Goal: Find specific page/section: Find specific page/section

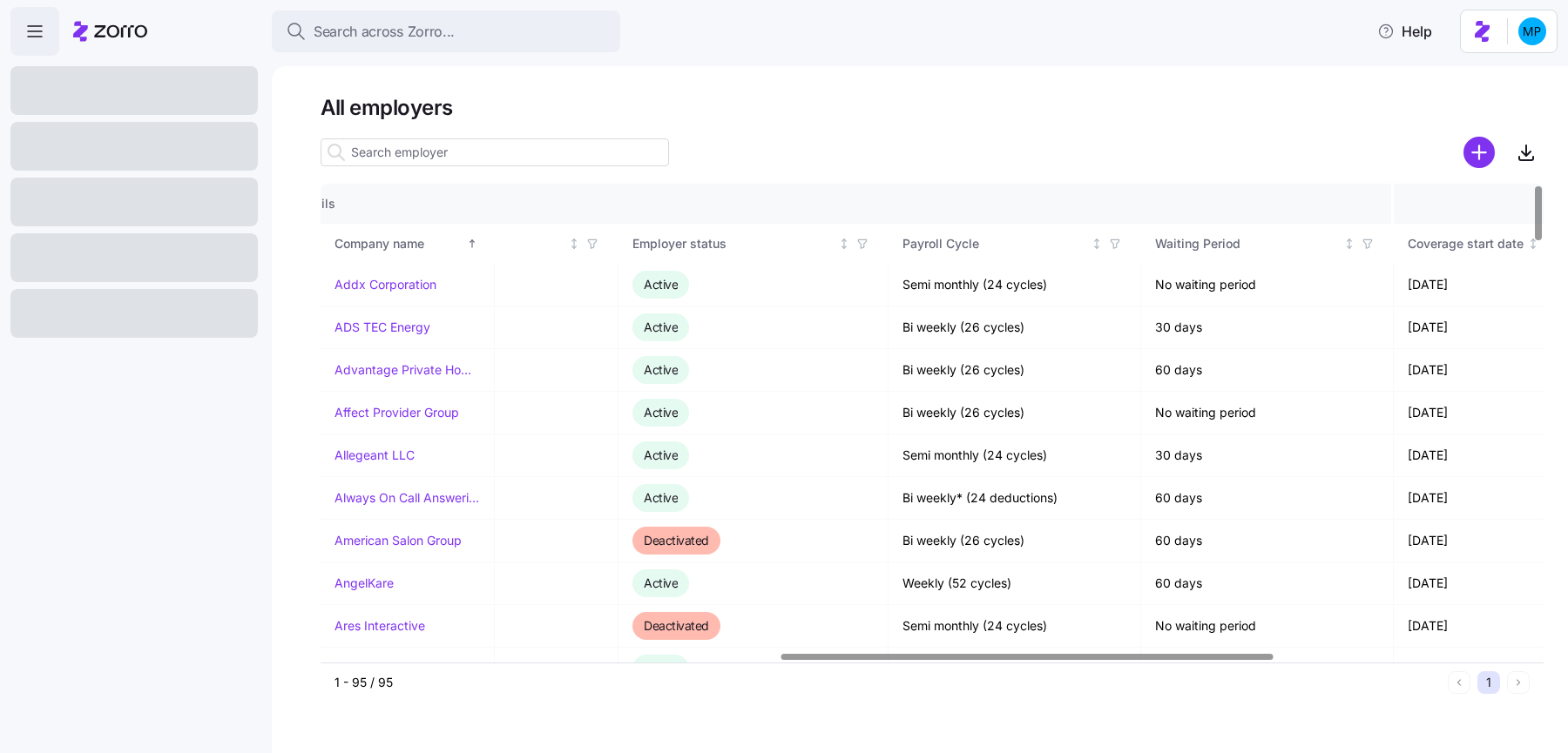
scroll to position [0, 1781]
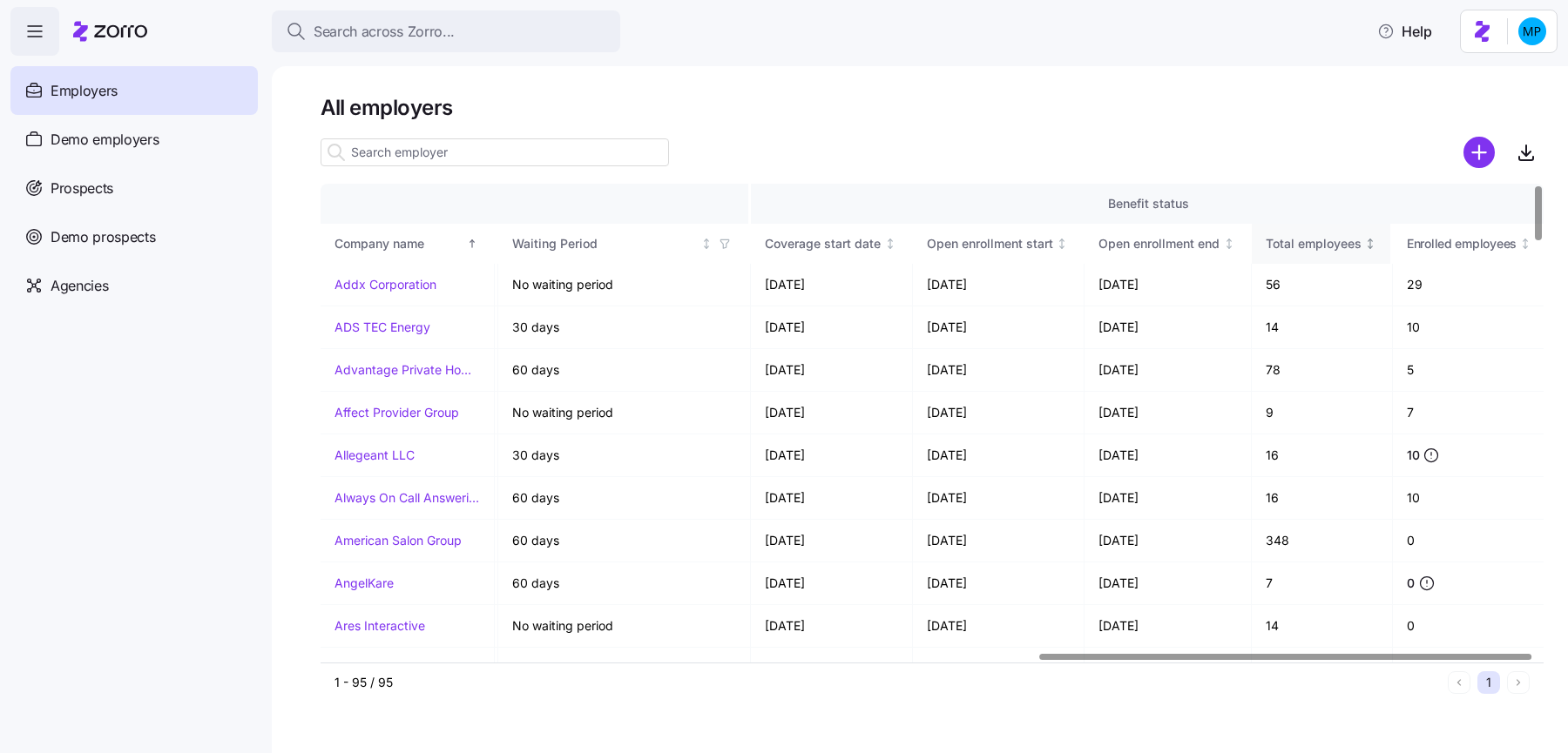
click at [1370, 247] on icon "Not sorted" at bounding box center [1370, 244] width 0 height 9
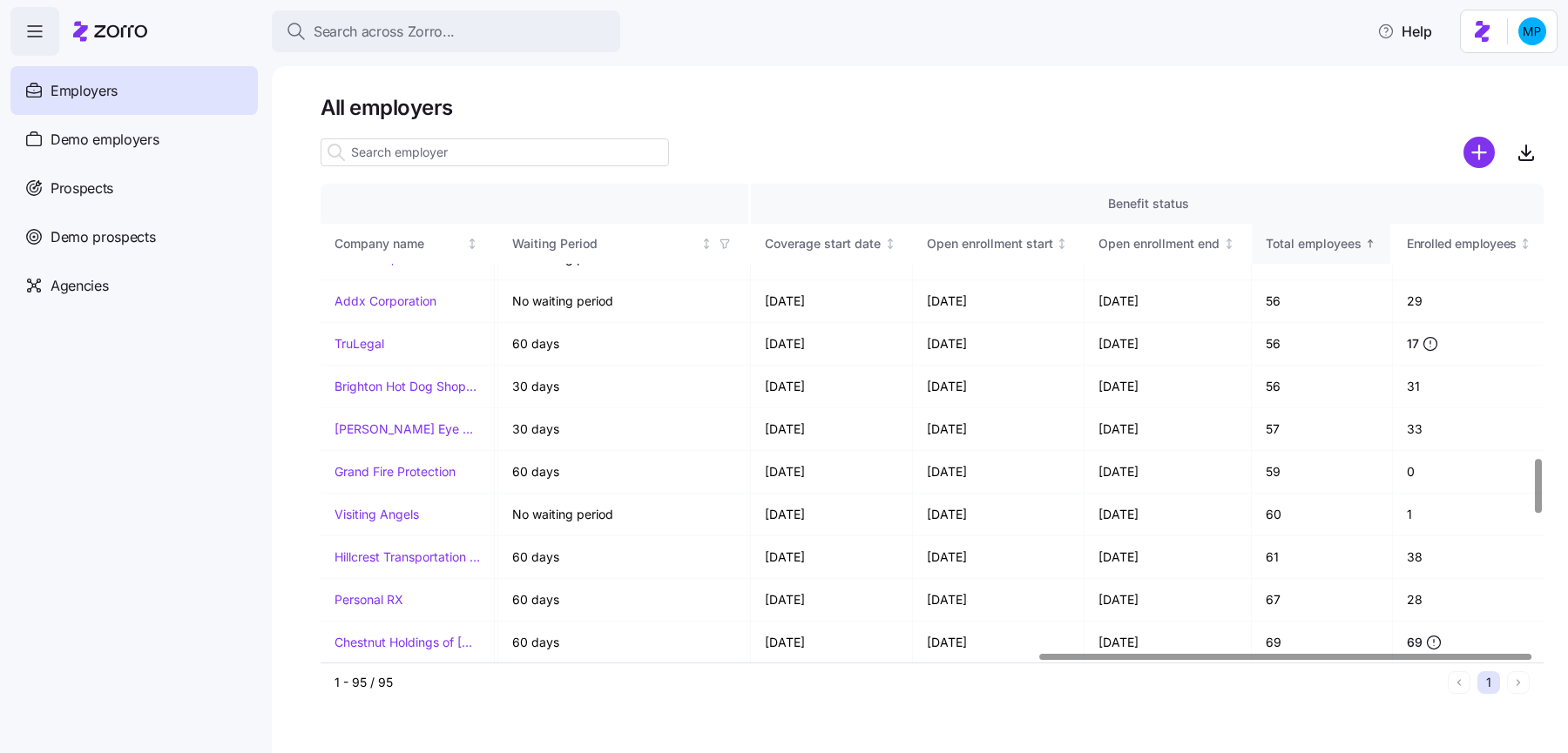
scroll to position [2521, 1781]
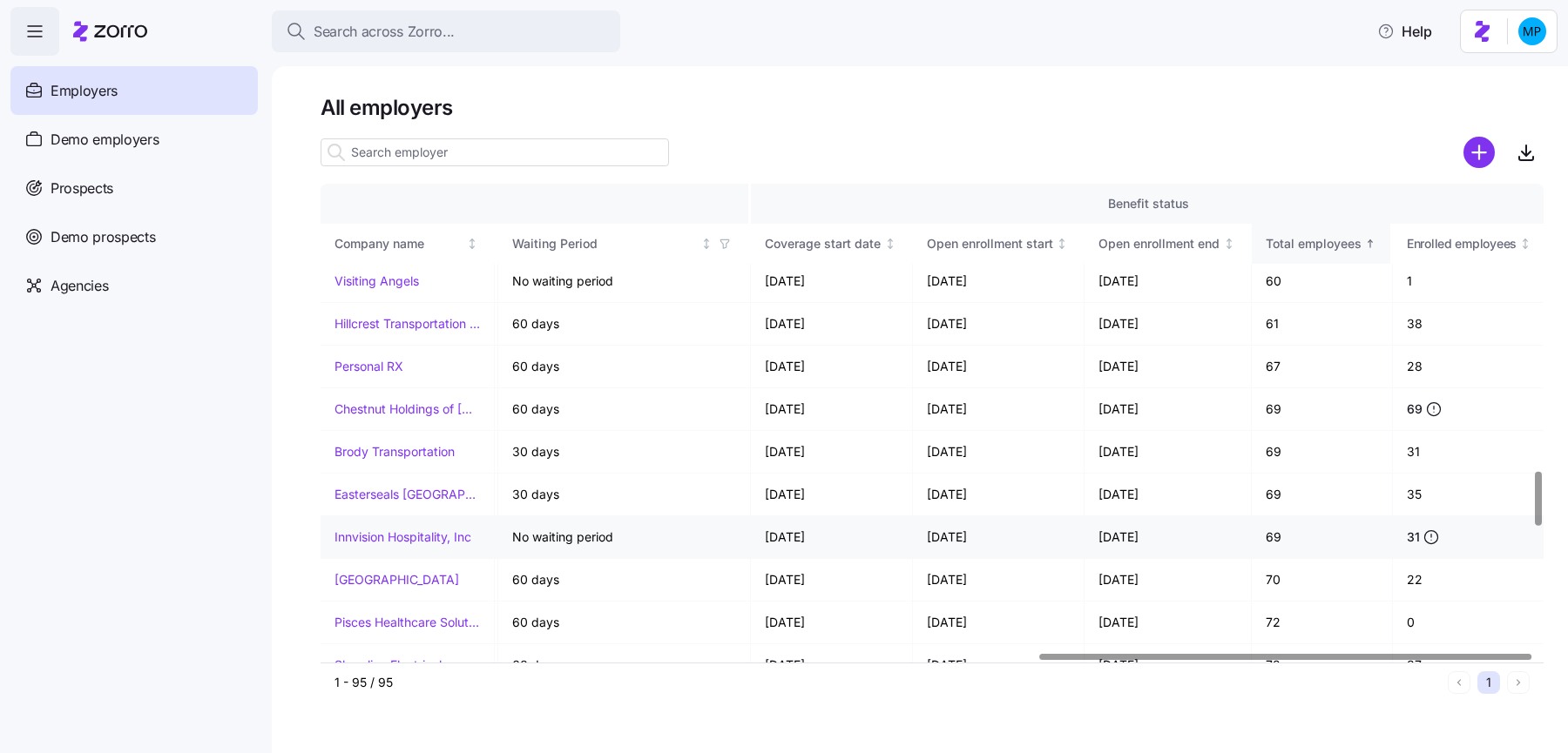
drag, startPoint x: 1099, startPoint y: 511, endPoint x: 1183, endPoint y: 511, distance: 84.0
click at [1183, 516] on td "[DATE]" at bounding box center [1168, 537] width 167 height 43
click at [1126, 516] on td "[DATE]" at bounding box center [1168, 537] width 167 height 43
drag, startPoint x: 1100, startPoint y: 512, endPoint x: 1171, endPoint y: 518, distance: 71.3
click at [1171, 518] on td "[DATE]" at bounding box center [1168, 537] width 167 height 43
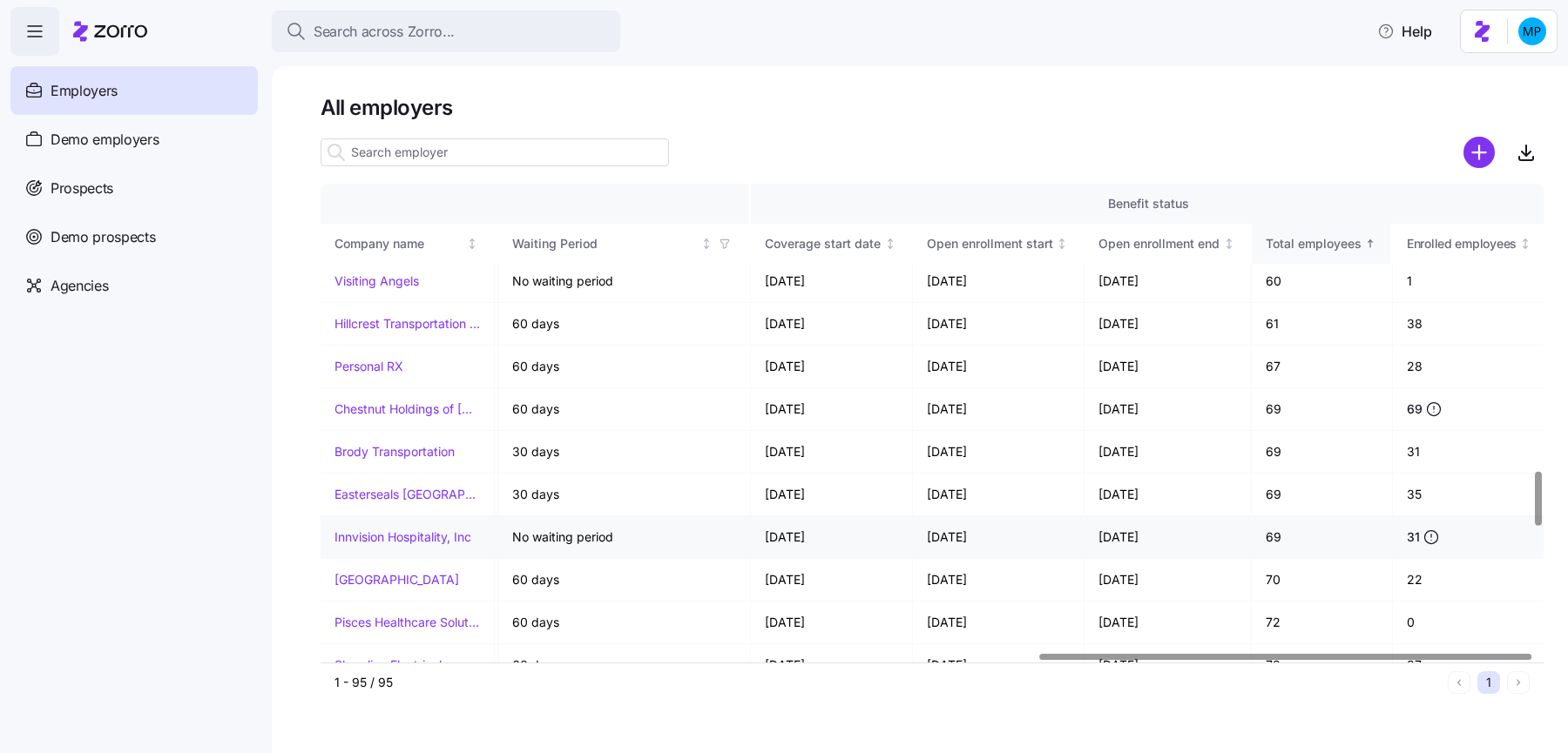
click at [1149, 518] on td "[DATE]" at bounding box center [1168, 537] width 167 height 43
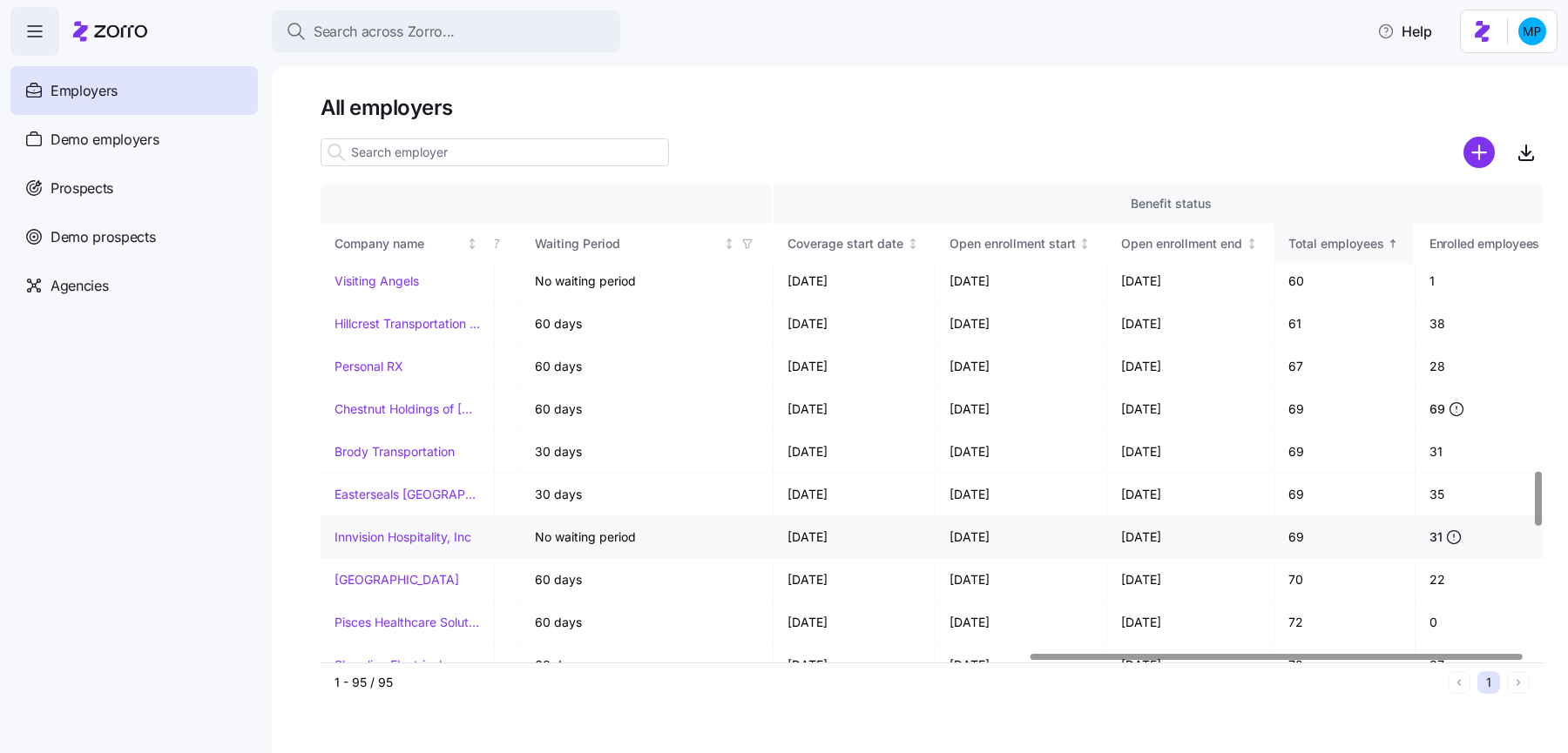
drag, startPoint x: 1113, startPoint y: 513, endPoint x: 1165, endPoint y: 516, distance: 52.1
click at [1165, 516] on td "[DATE]" at bounding box center [1190, 537] width 167 height 43
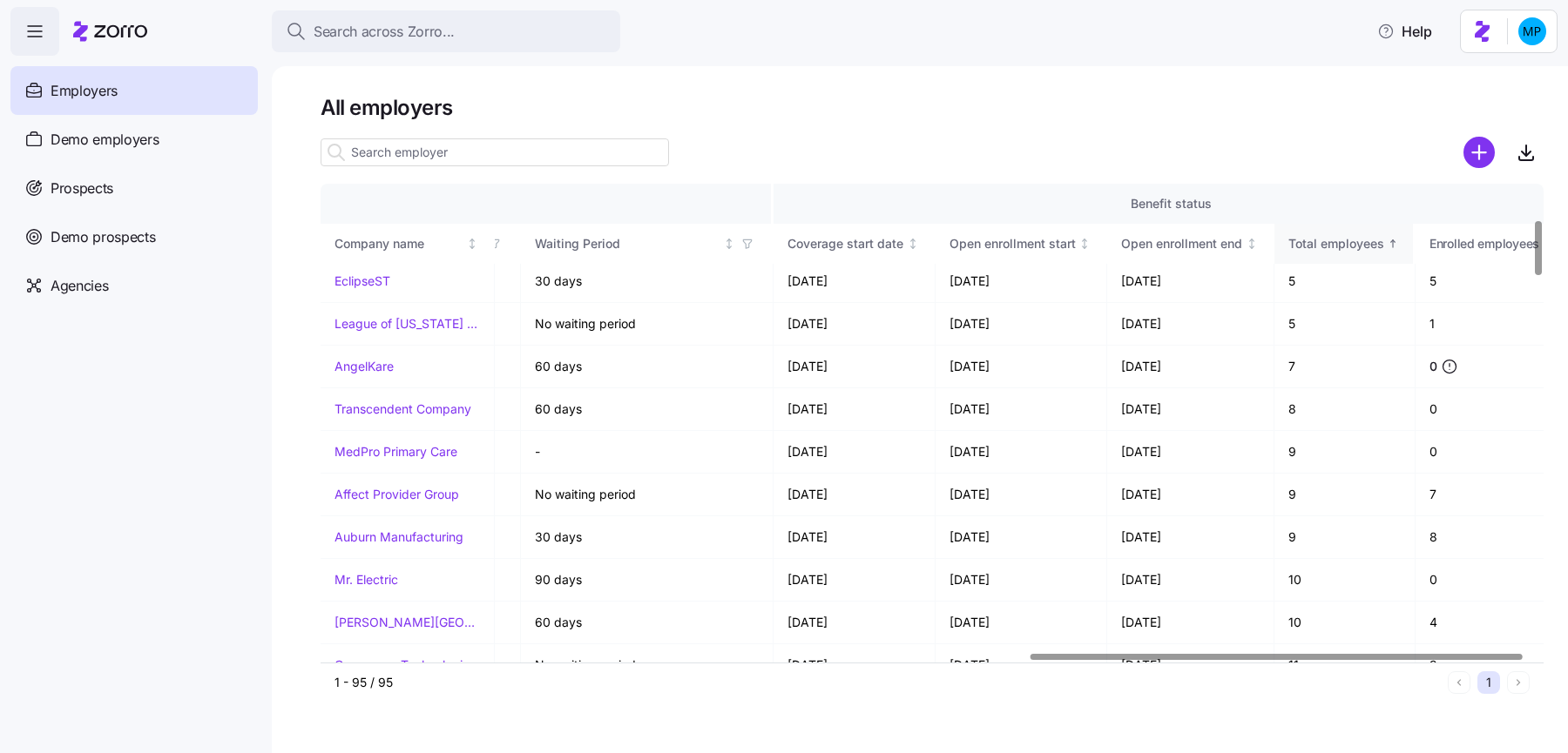
scroll to position [0, 1760]
